Goal: Task Accomplishment & Management: Use online tool/utility

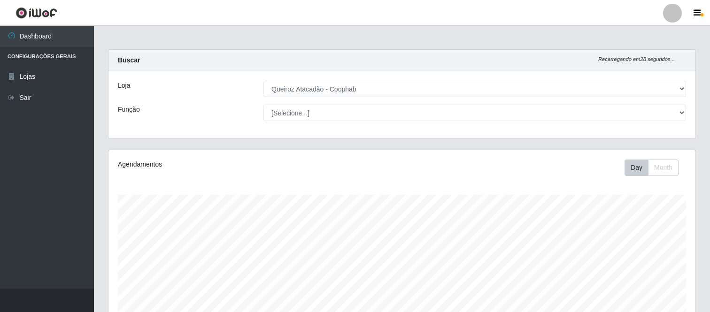
select select "463"
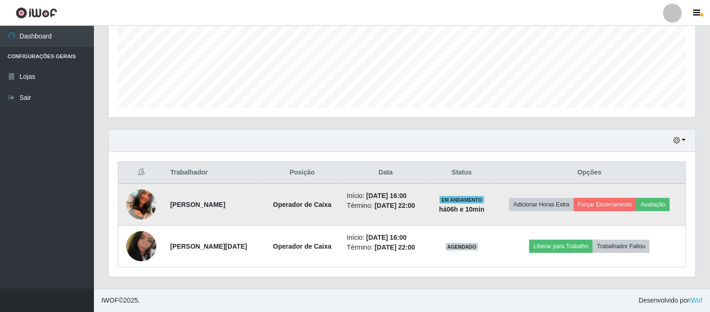
scroll to position [195, 587]
click at [614, 204] on button "Forçar Encerramento" at bounding box center [605, 204] width 63 height 13
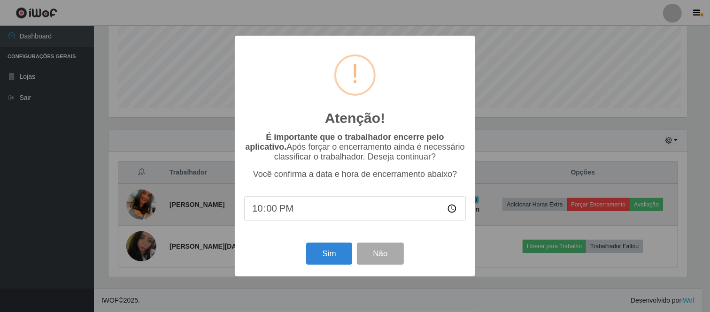
scroll to position [195, 581]
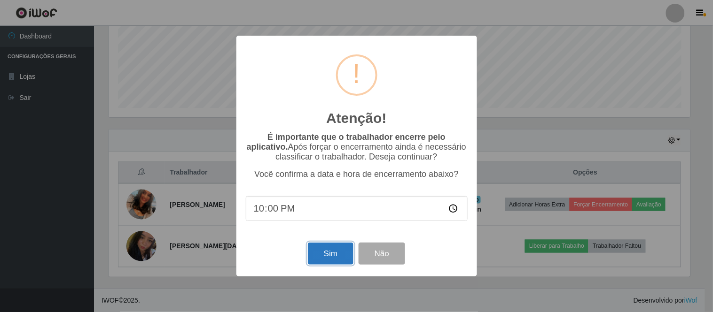
click at [331, 256] on button "Sim" at bounding box center [331, 254] width 46 height 22
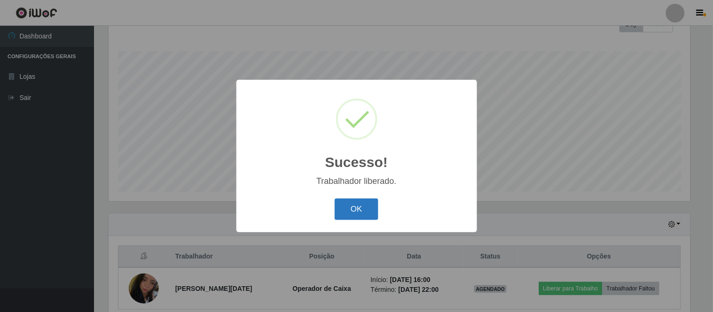
click at [355, 205] on button "OK" at bounding box center [357, 210] width 44 height 22
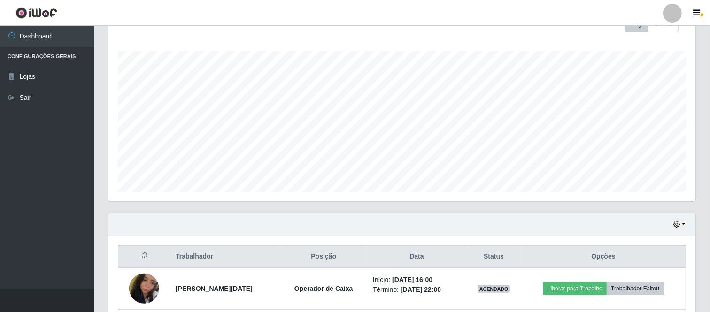
scroll to position [186, 0]
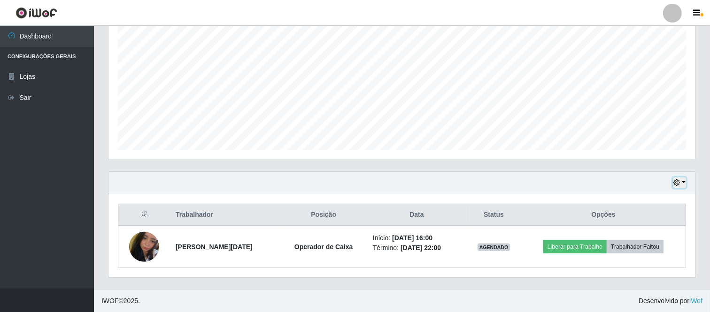
click at [677, 184] on icon "button" at bounding box center [677, 183] width 7 height 7
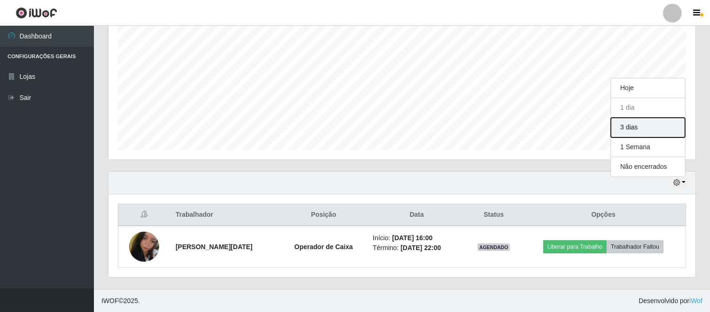
click at [631, 128] on button "3 dias" at bounding box center [648, 128] width 74 height 20
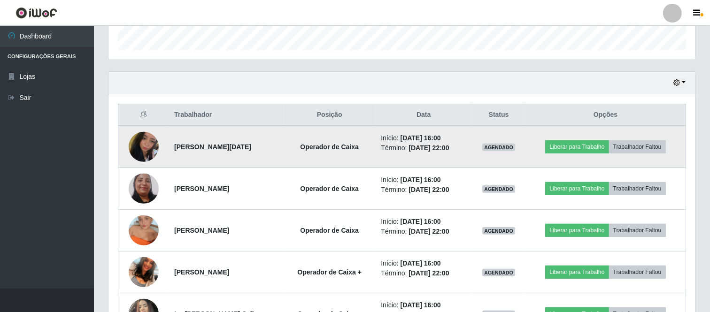
scroll to position [290, 0]
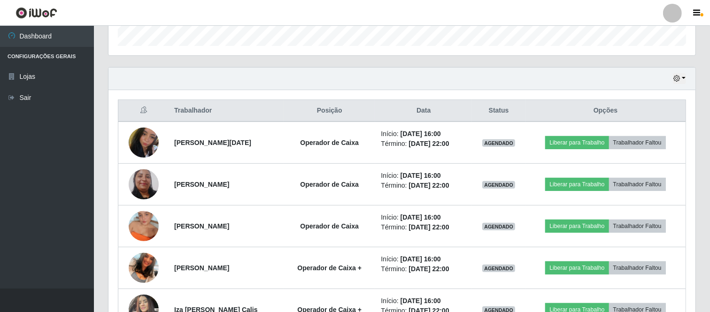
click at [670, 16] on div at bounding box center [673, 13] width 19 height 19
click at [637, 73] on button "Sair" at bounding box center [654, 72] width 85 height 19
